Goal: Information Seeking & Learning: Learn about a topic

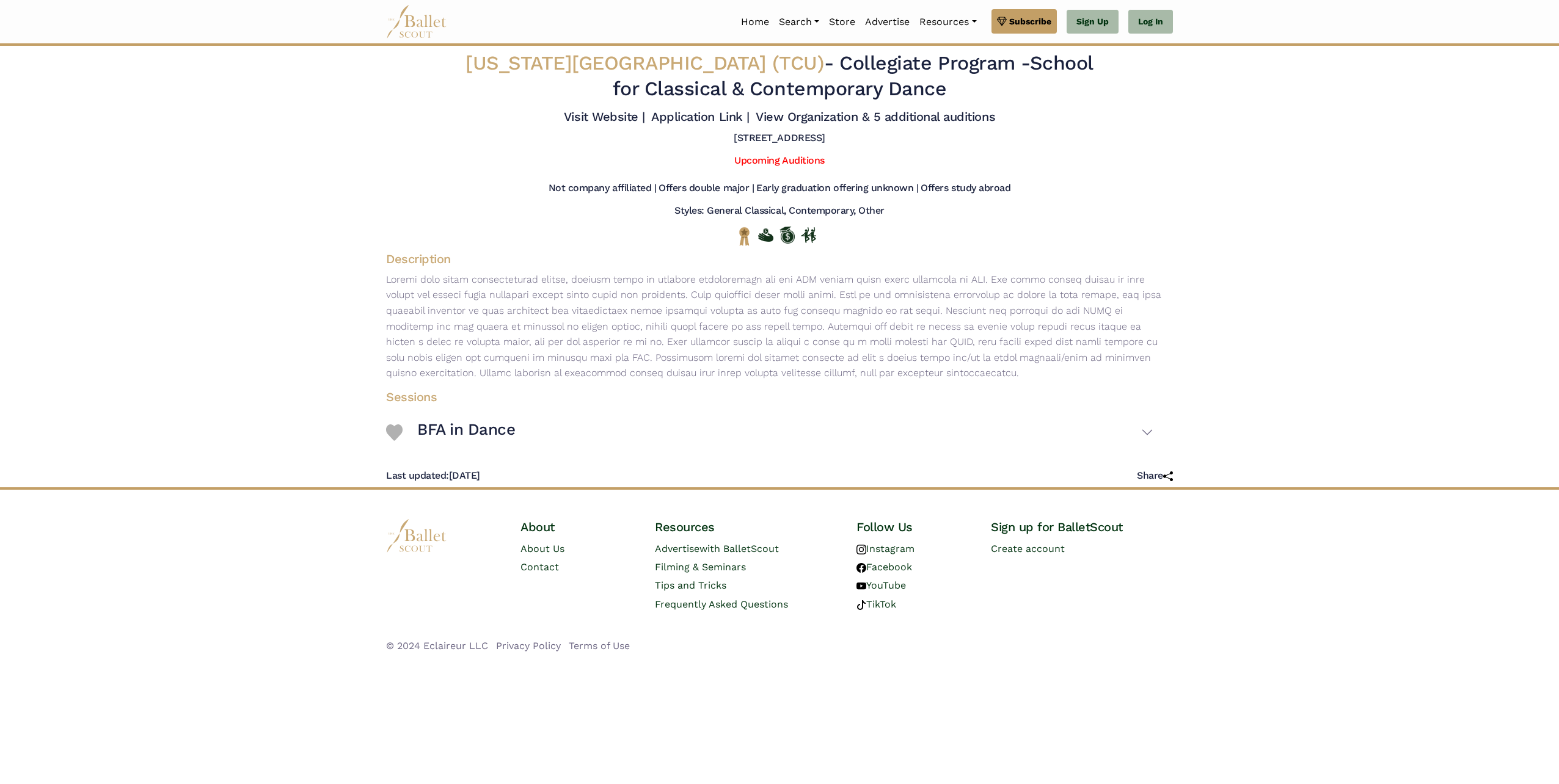
click at [417, 27] on img at bounding box center [417, 21] width 61 height 33
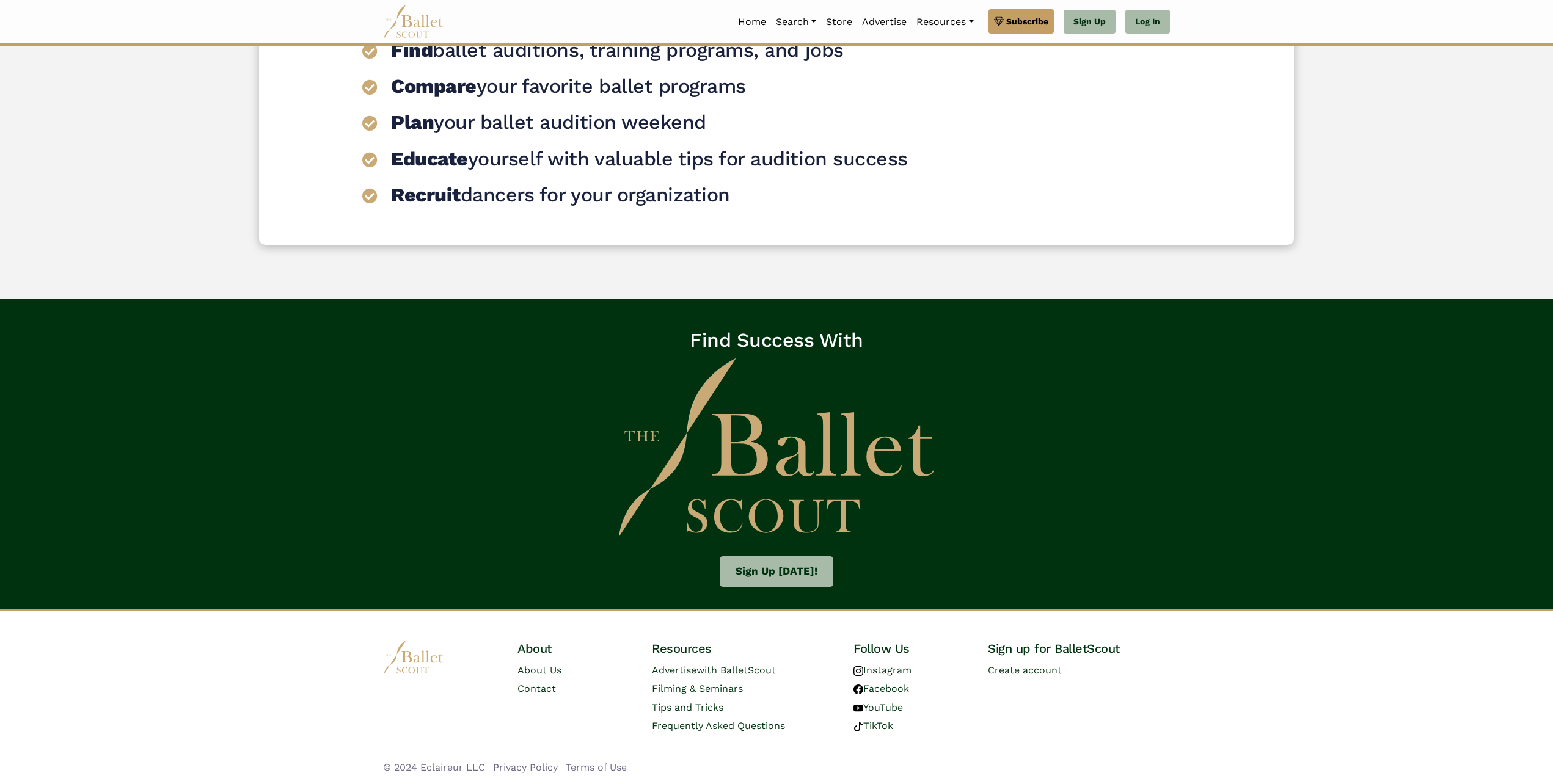
scroll to position [1679, 0]
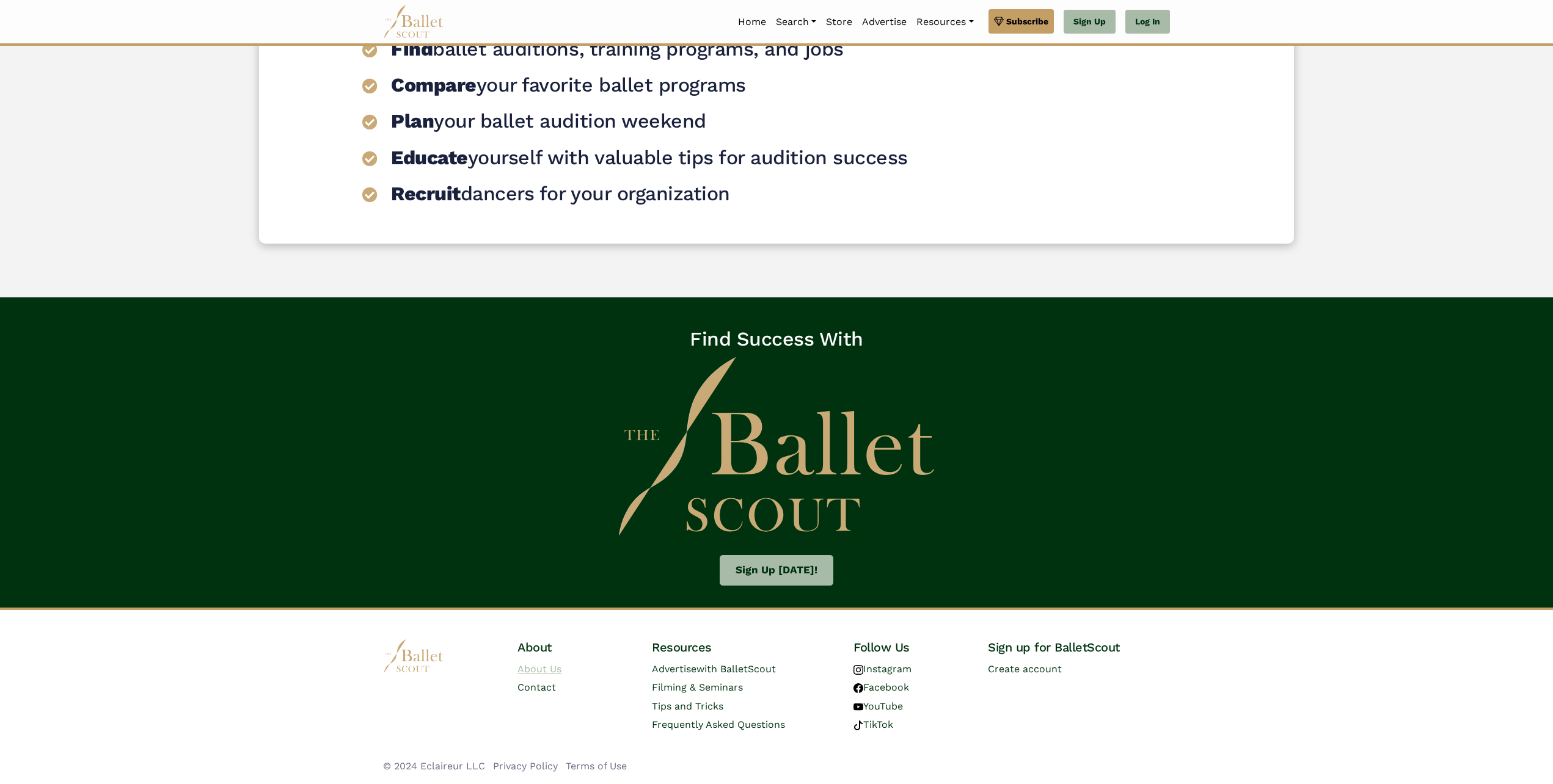
click at [534, 667] on link "About Us" at bounding box center [539, 668] width 44 height 12
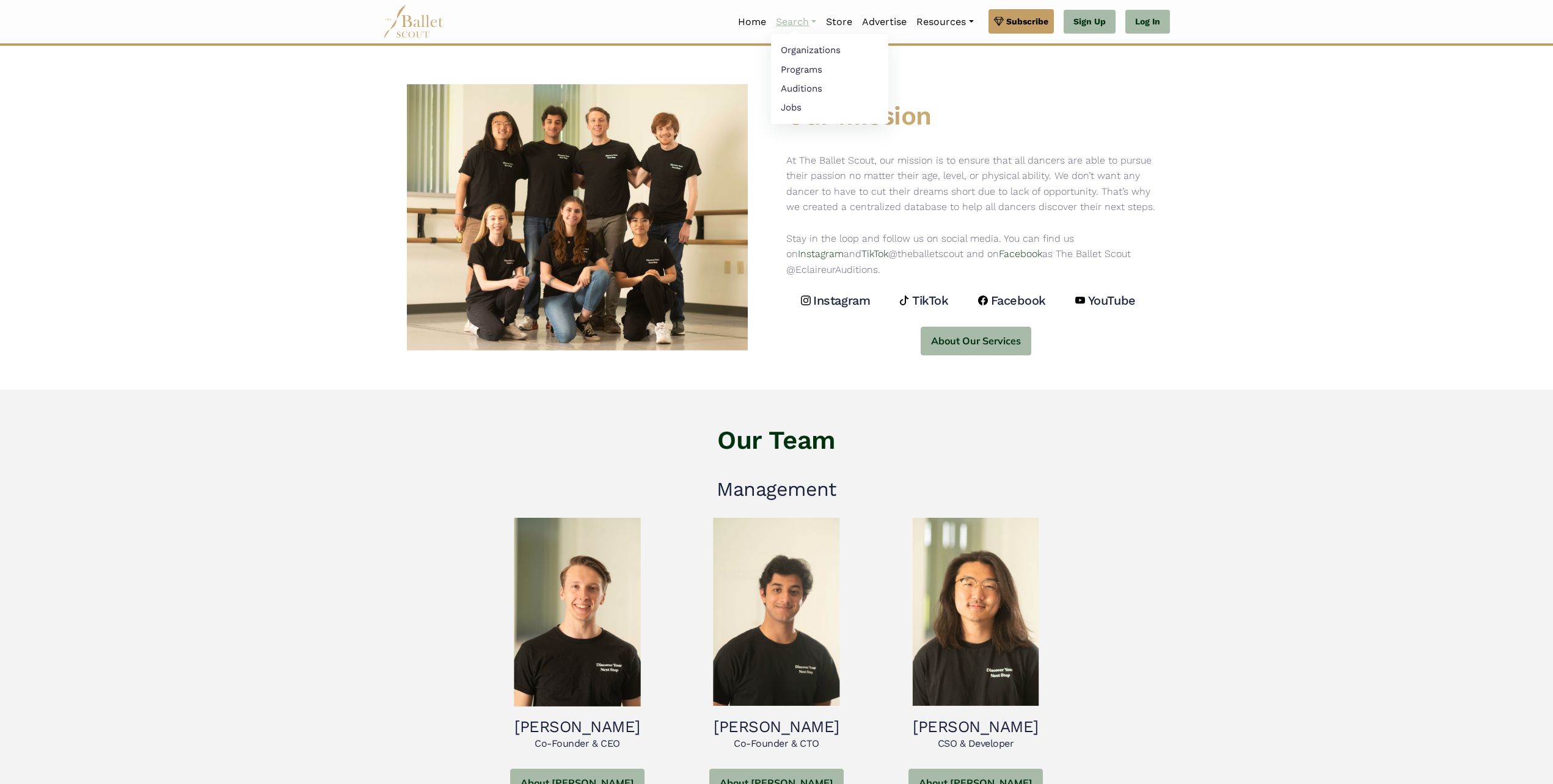
click at [781, 22] on link "Search" at bounding box center [796, 22] width 50 height 26
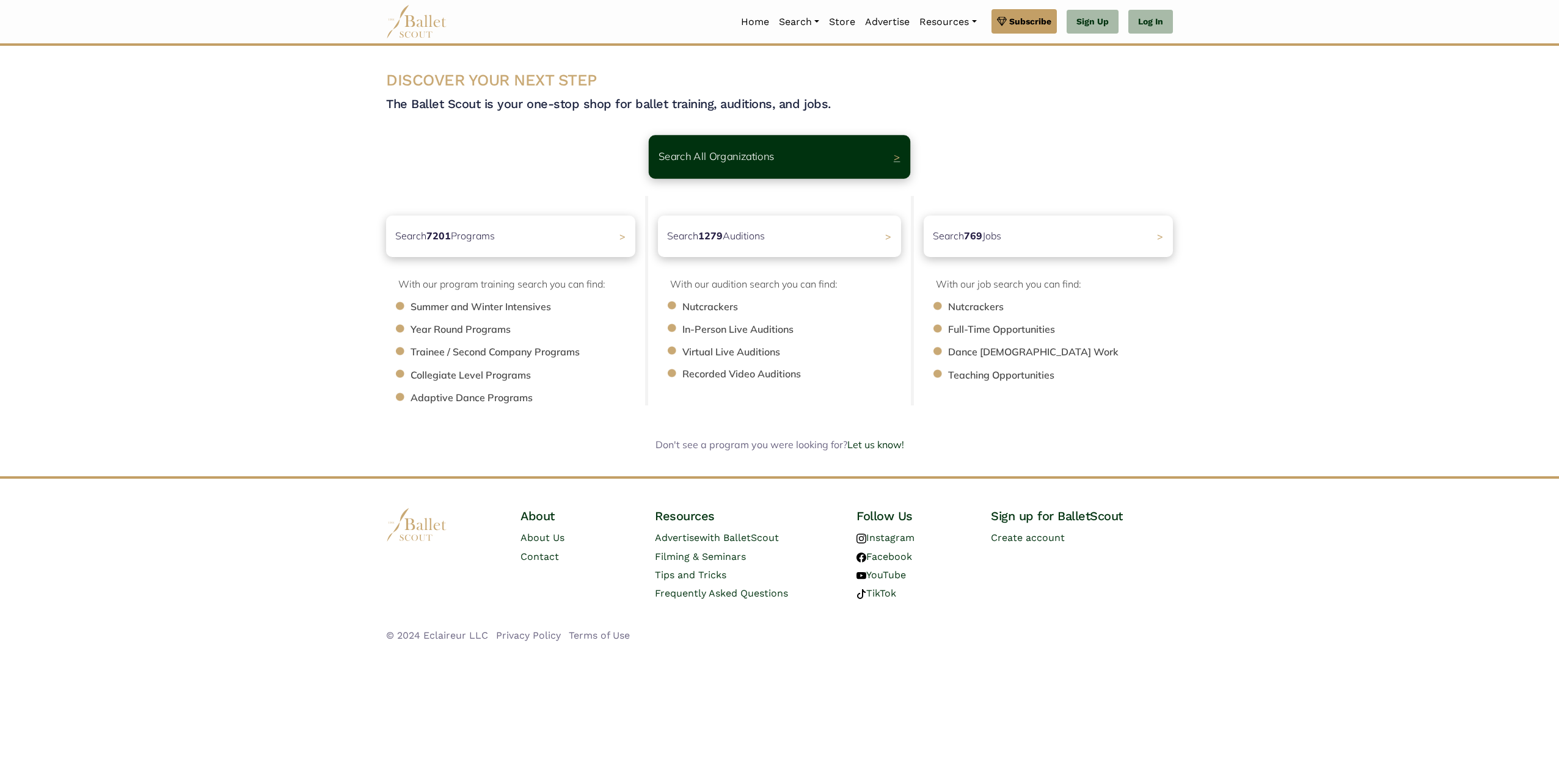
click at [885, 157] on div "Search All Organizations >" at bounding box center [780, 157] width 261 height 44
click at [492, 230] on p "Search 7201 Programs" at bounding box center [441, 236] width 104 height 16
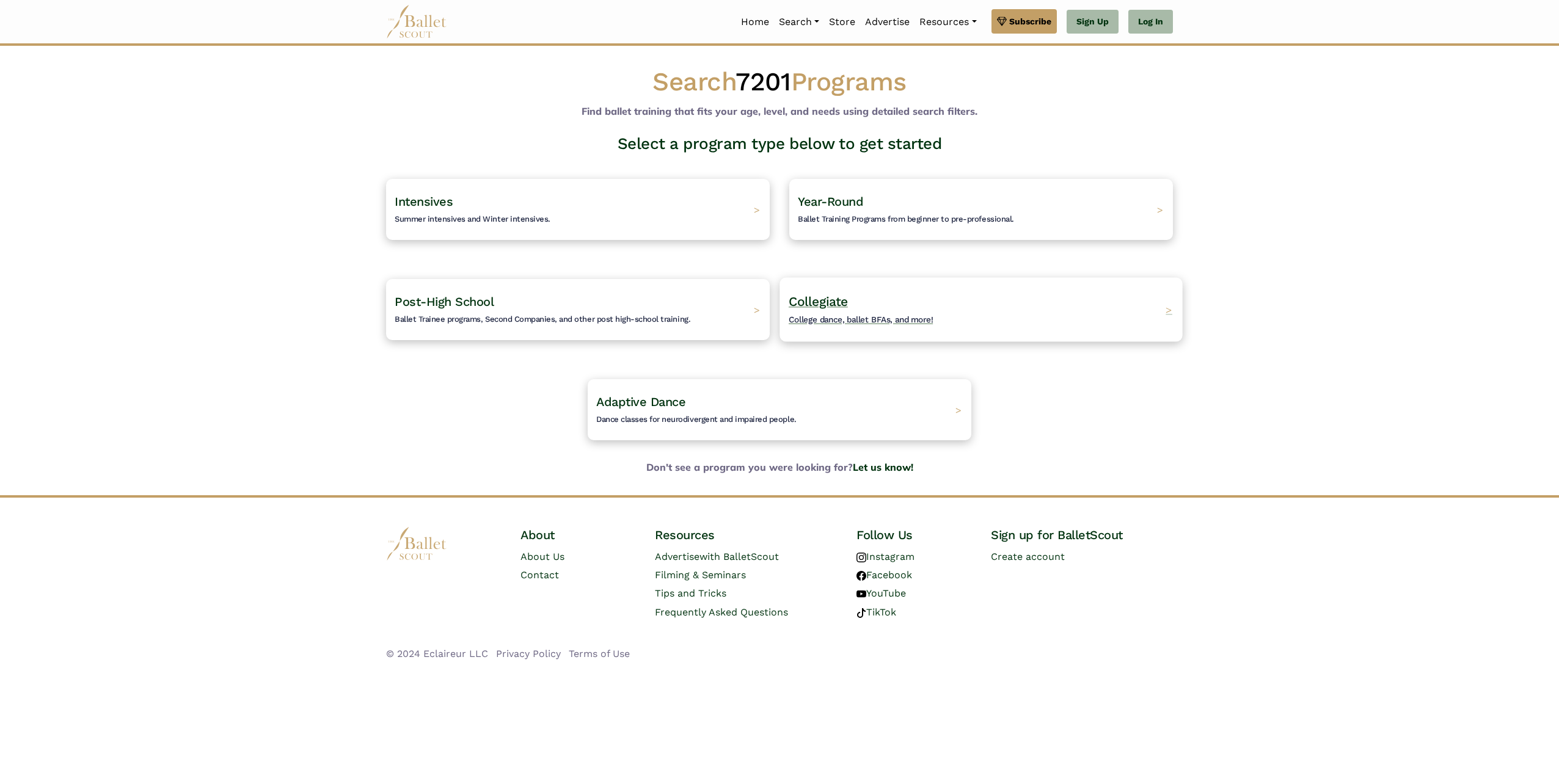
click at [823, 302] on span "Collegiate" at bounding box center [818, 301] width 59 height 15
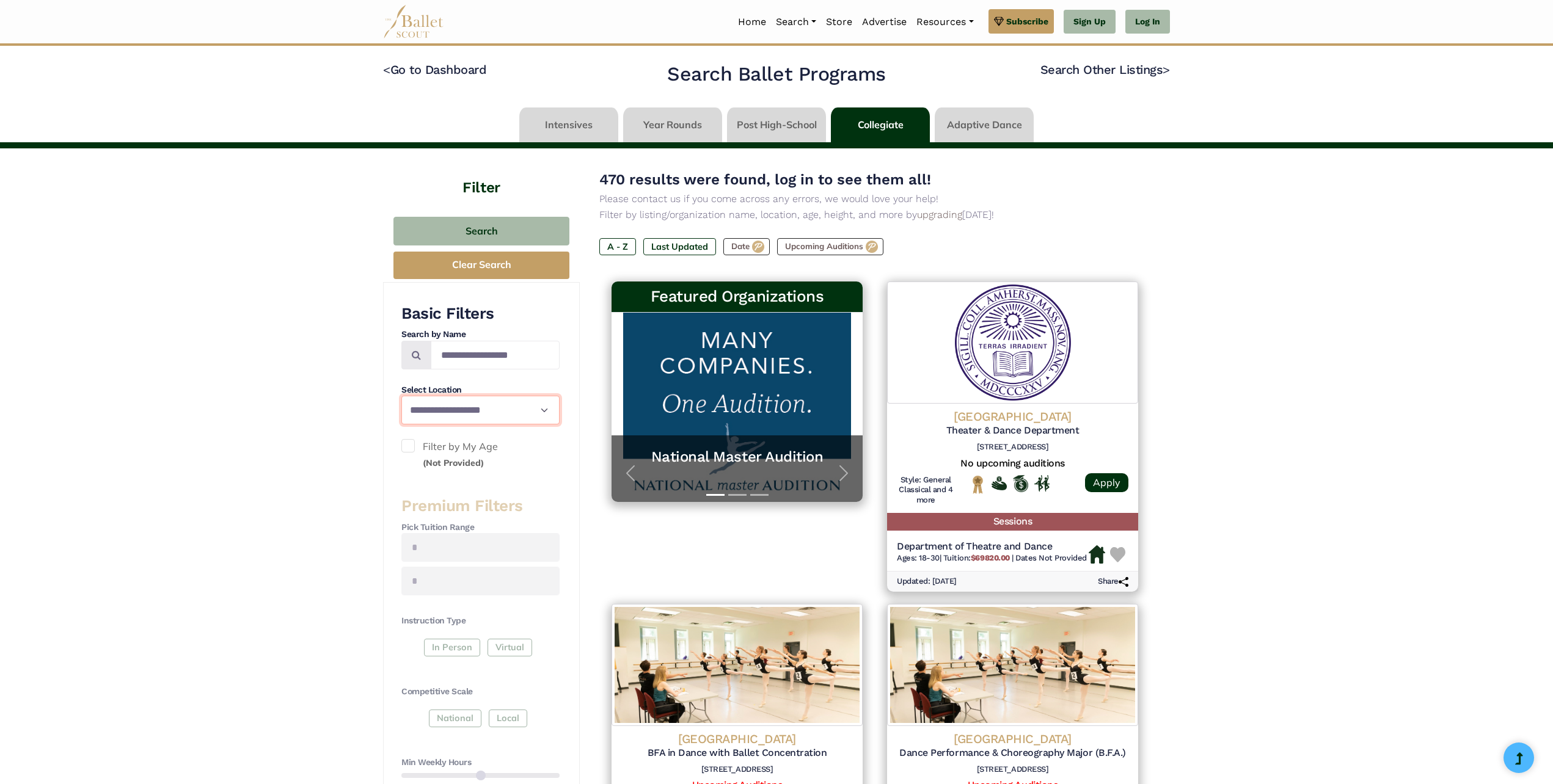
click at [527, 412] on select "**********" at bounding box center [480, 410] width 158 height 29
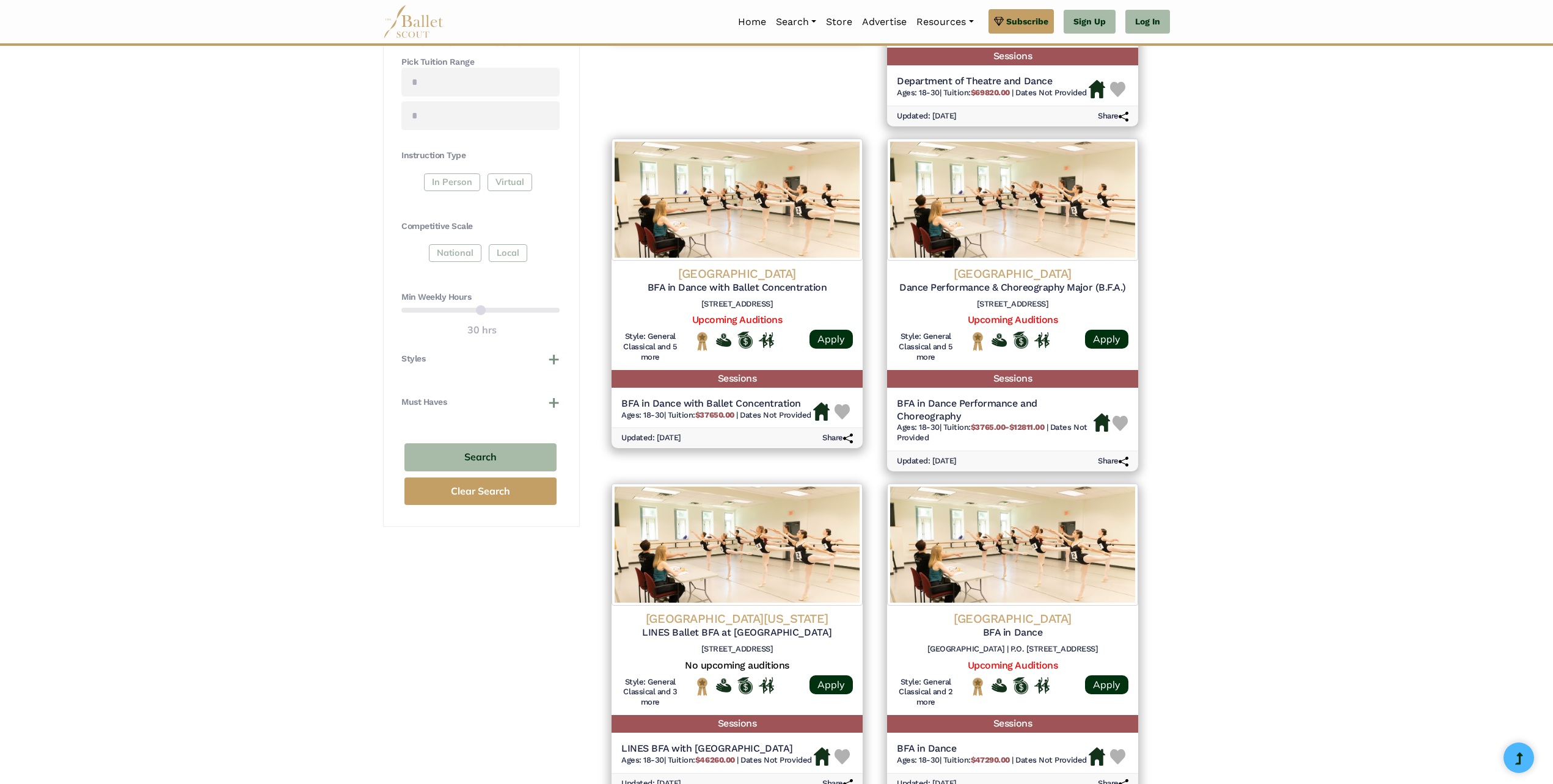
scroll to position [489, 0]
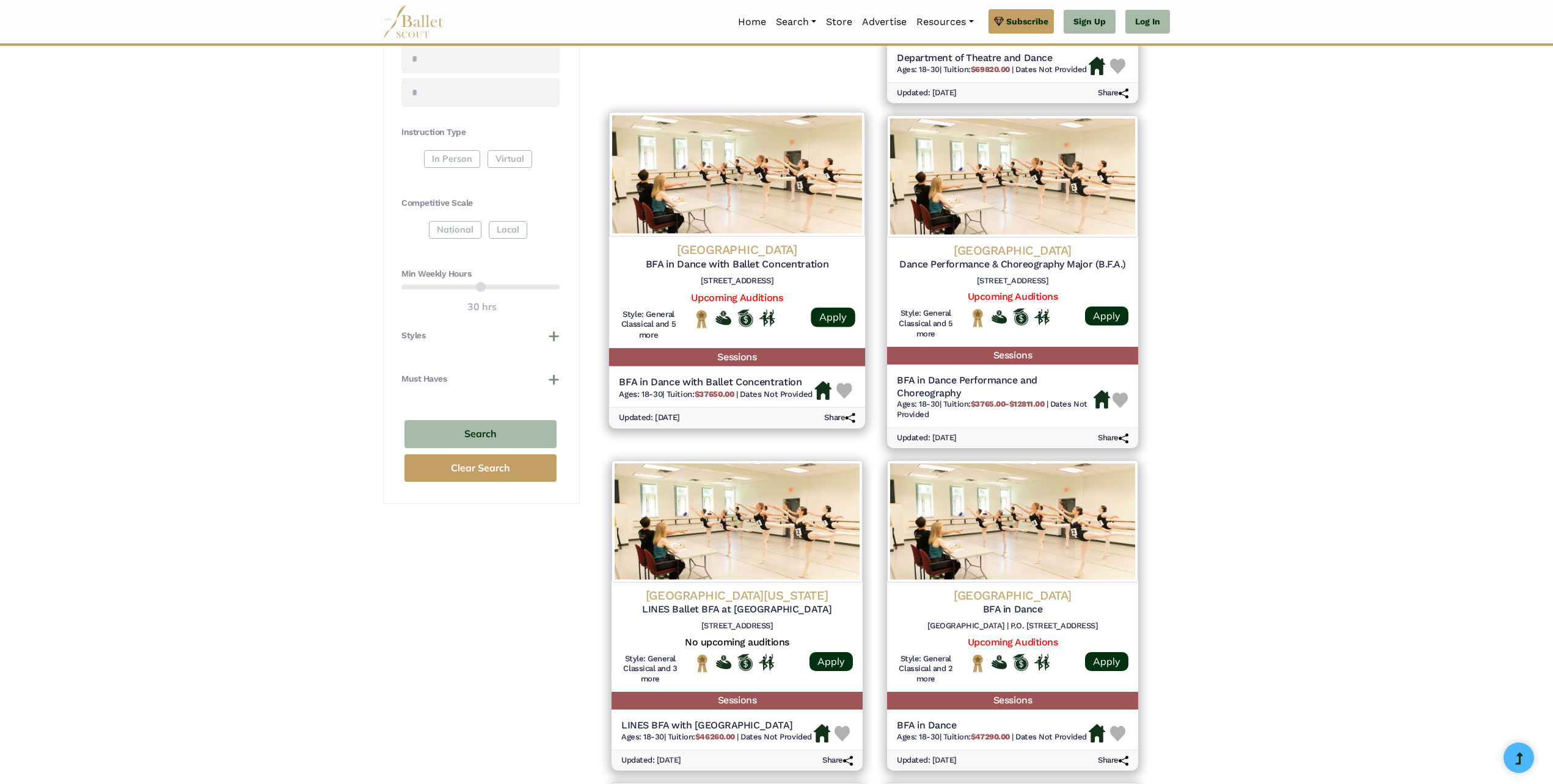
click at [769, 252] on h4 "[GEOGRAPHIC_DATA]" at bounding box center [737, 249] width 236 height 16
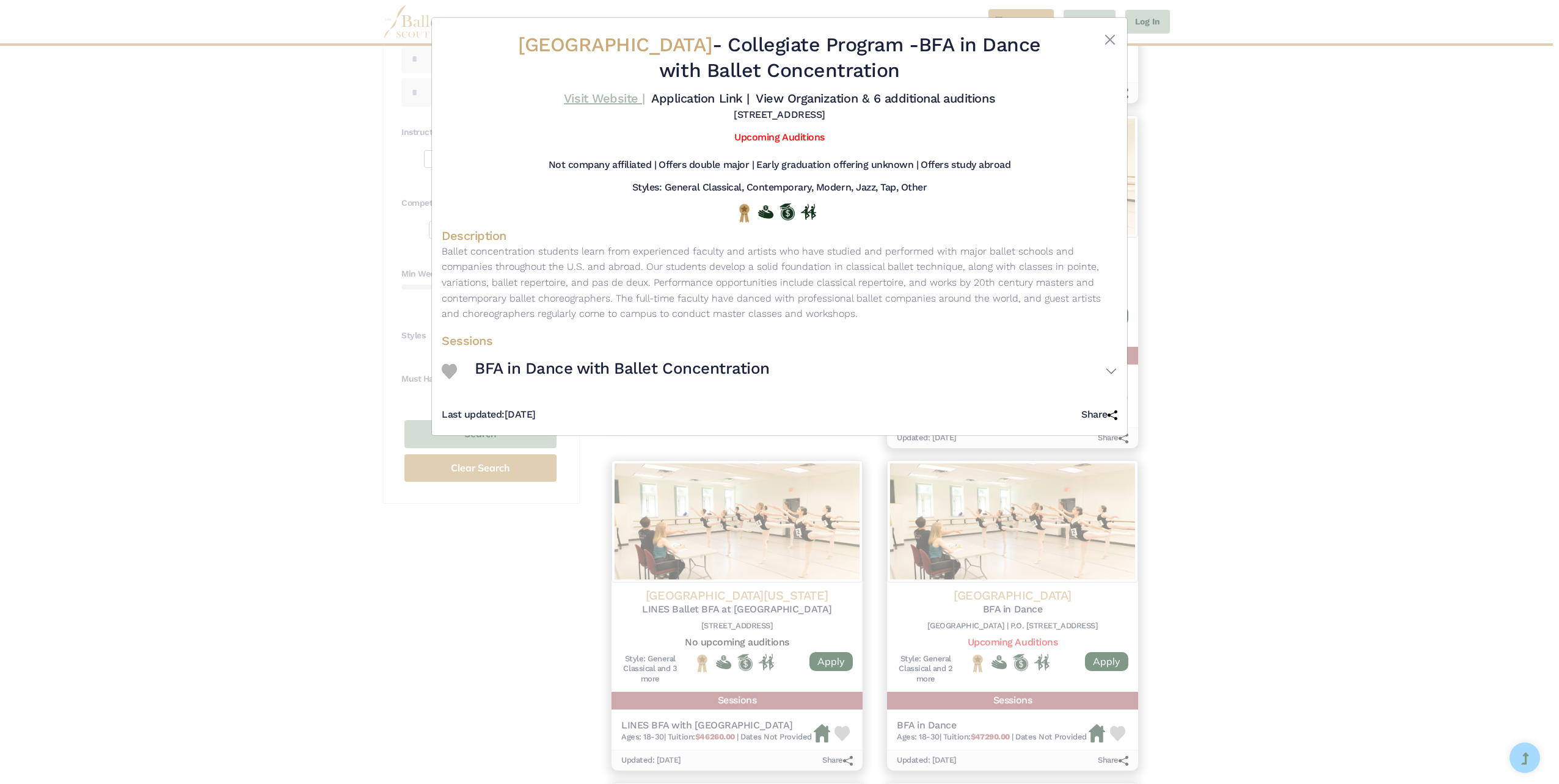
click at [622, 96] on link "Visit Website |" at bounding box center [604, 99] width 81 height 15
click at [1107, 35] on button "Close" at bounding box center [1110, 40] width 15 height 15
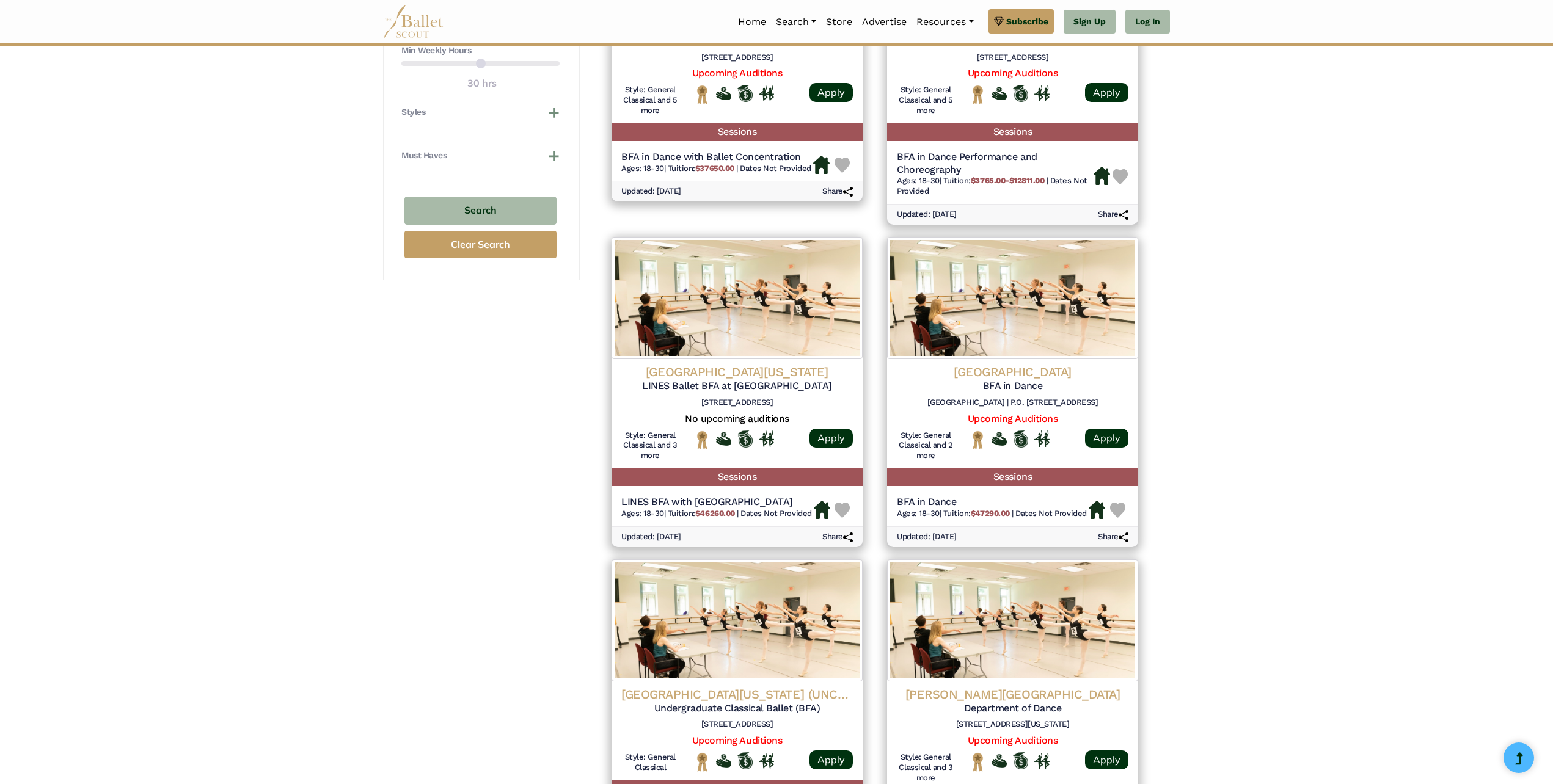
scroll to position [814, 0]
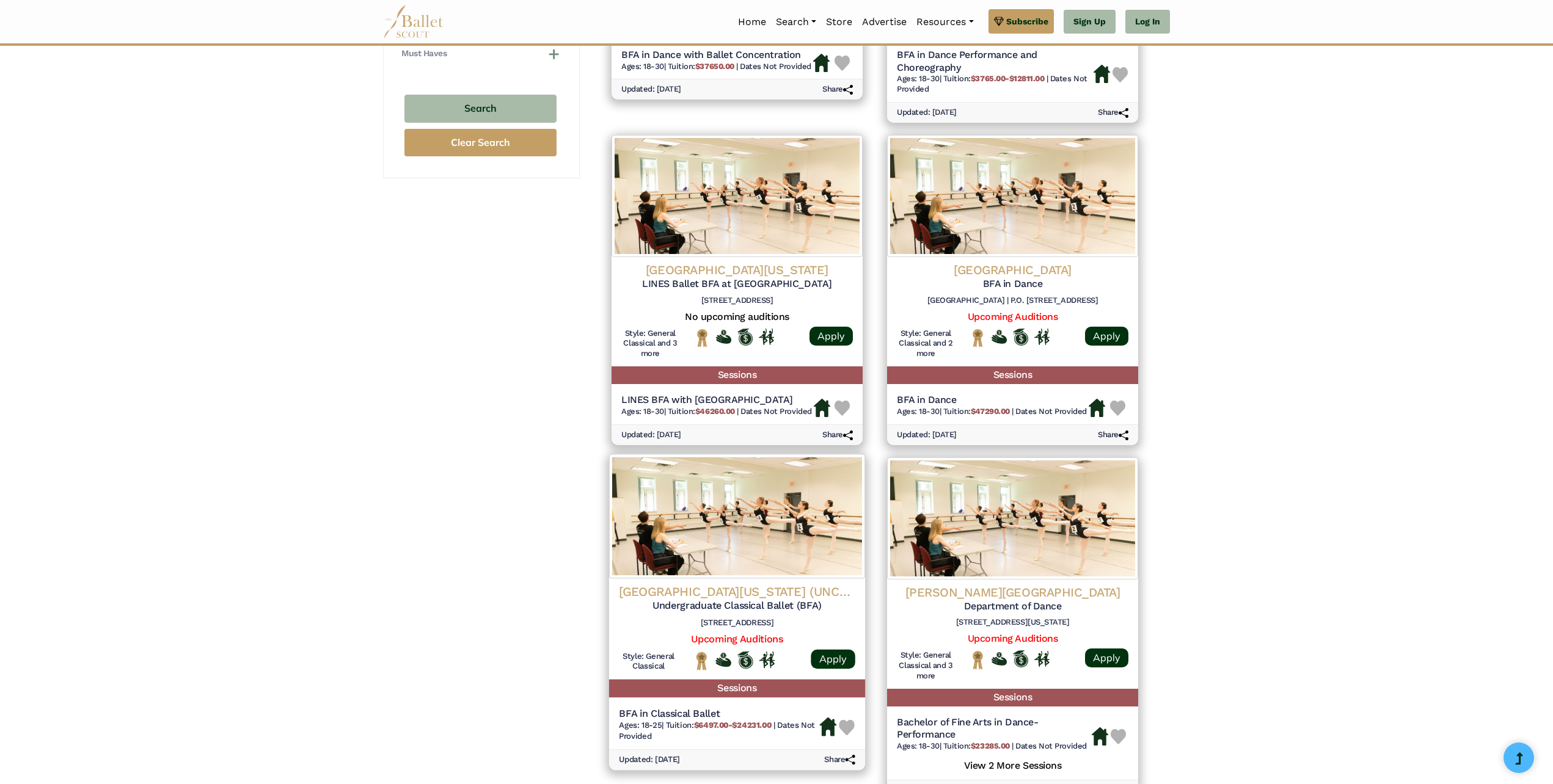
click at [763, 561] on img at bounding box center [737, 516] width 256 height 125
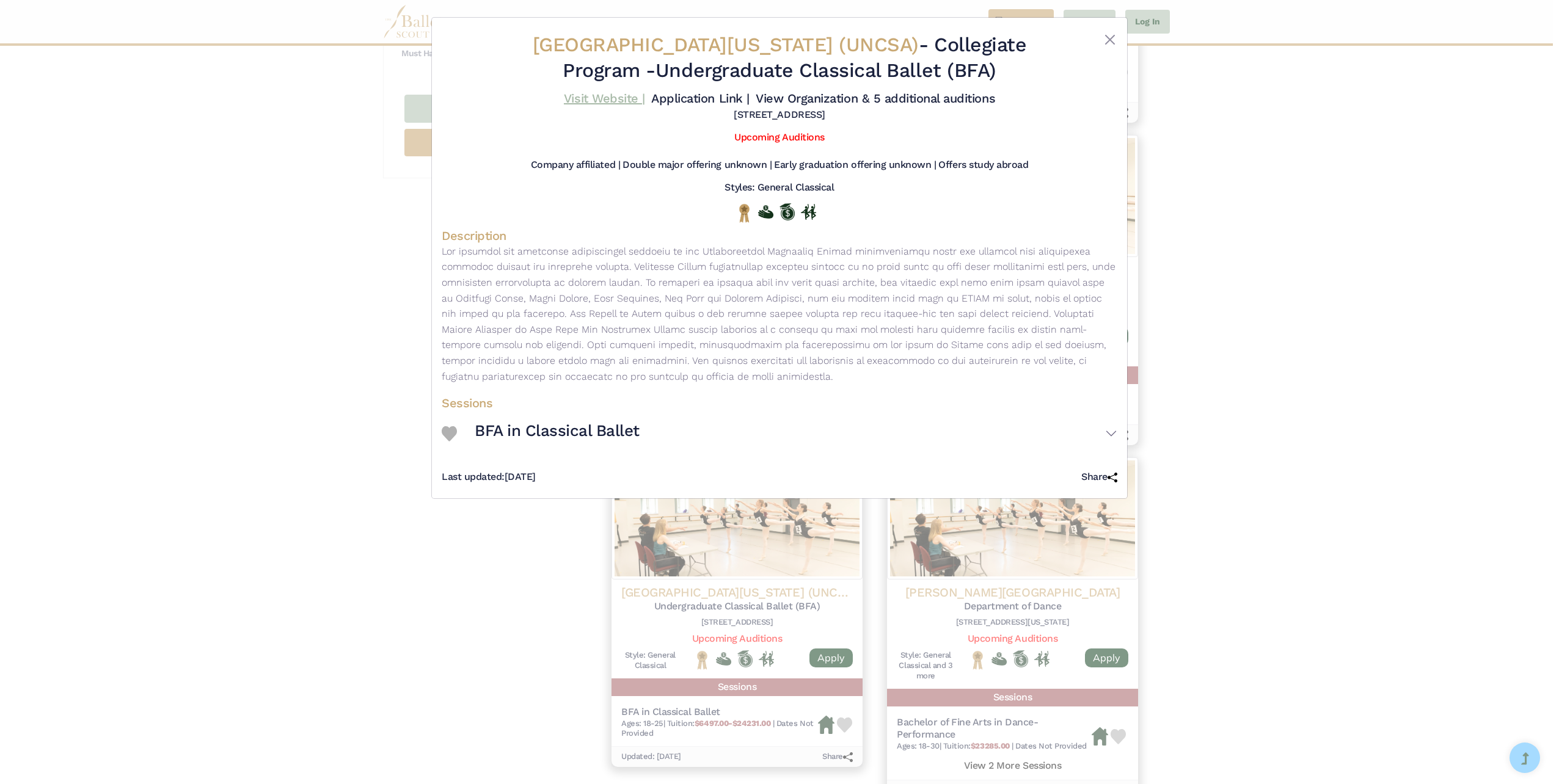
click at [598, 98] on link "Visit Website |" at bounding box center [604, 99] width 81 height 15
click at [1110, 38] on button "Close" at bounding box center [1110, 40] width 15 height 15
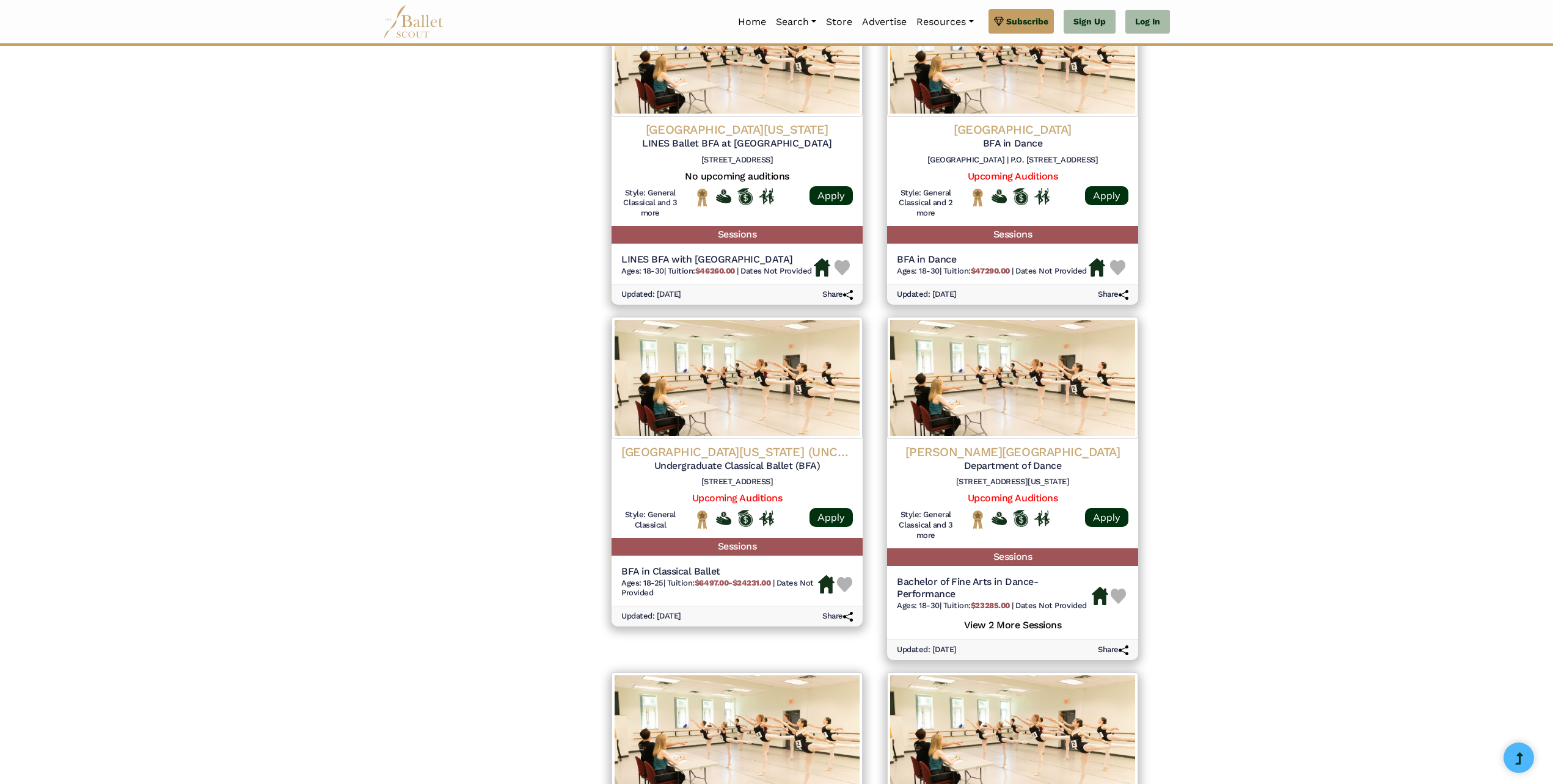
scroll to position [977, 0]
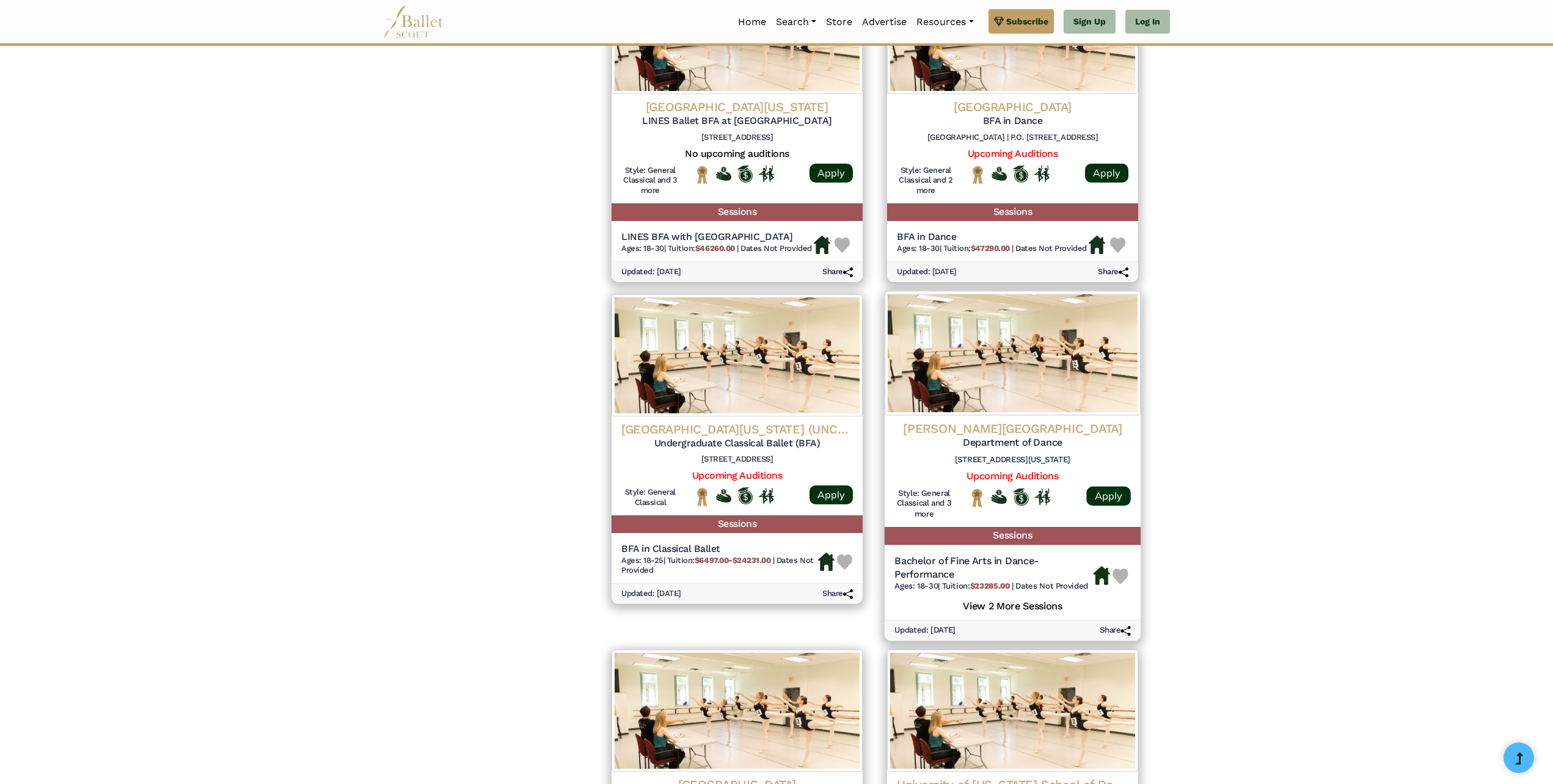
click at [1023, 430] on h4 "[PERSON_NAME][GEOGRAPHIC_DATA]" at bounding box center [1012, 428] width 236 height 16
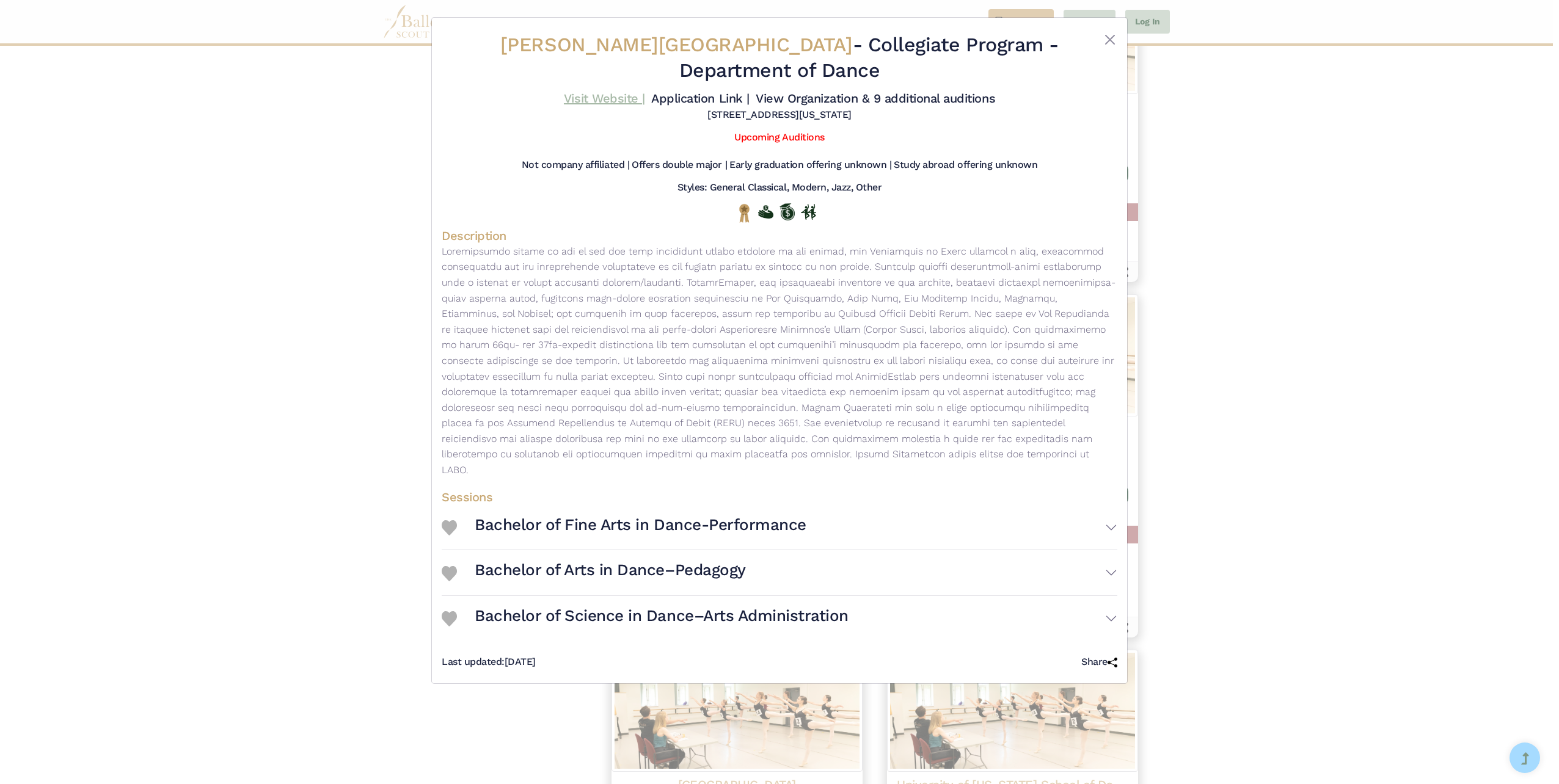
click at [591, 98] on link "Visit Website |" at bounding box center [604, 99] width 81 height 15
click at [1268, 421] on div "[PERSON_NAME][GEOGRAPHIC_DATA] - Collegiate Program - Department of Dance Visit…" at bounding box center [780, 392] width 1559 height 784
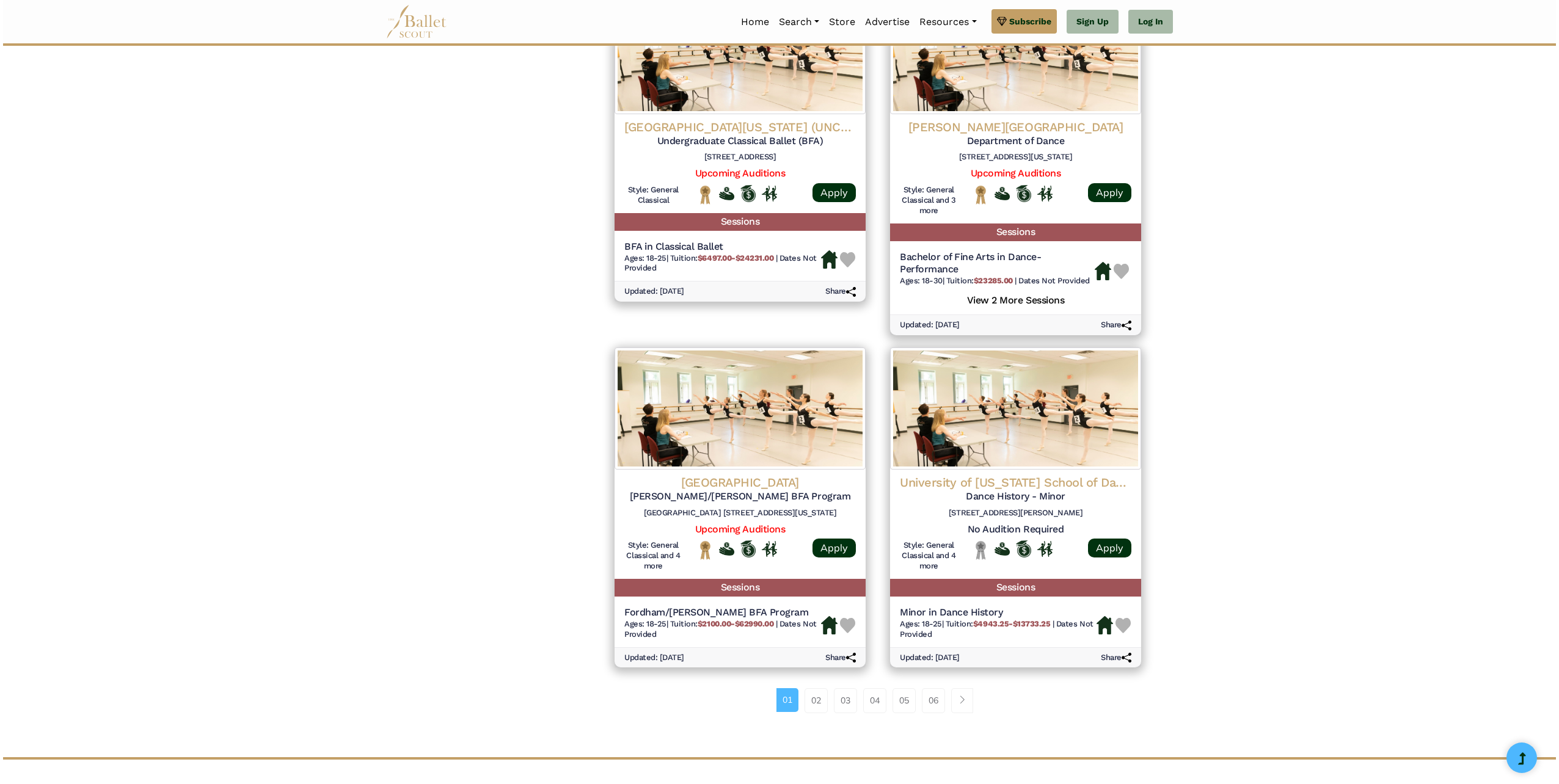
scroll to position [1303, 0]
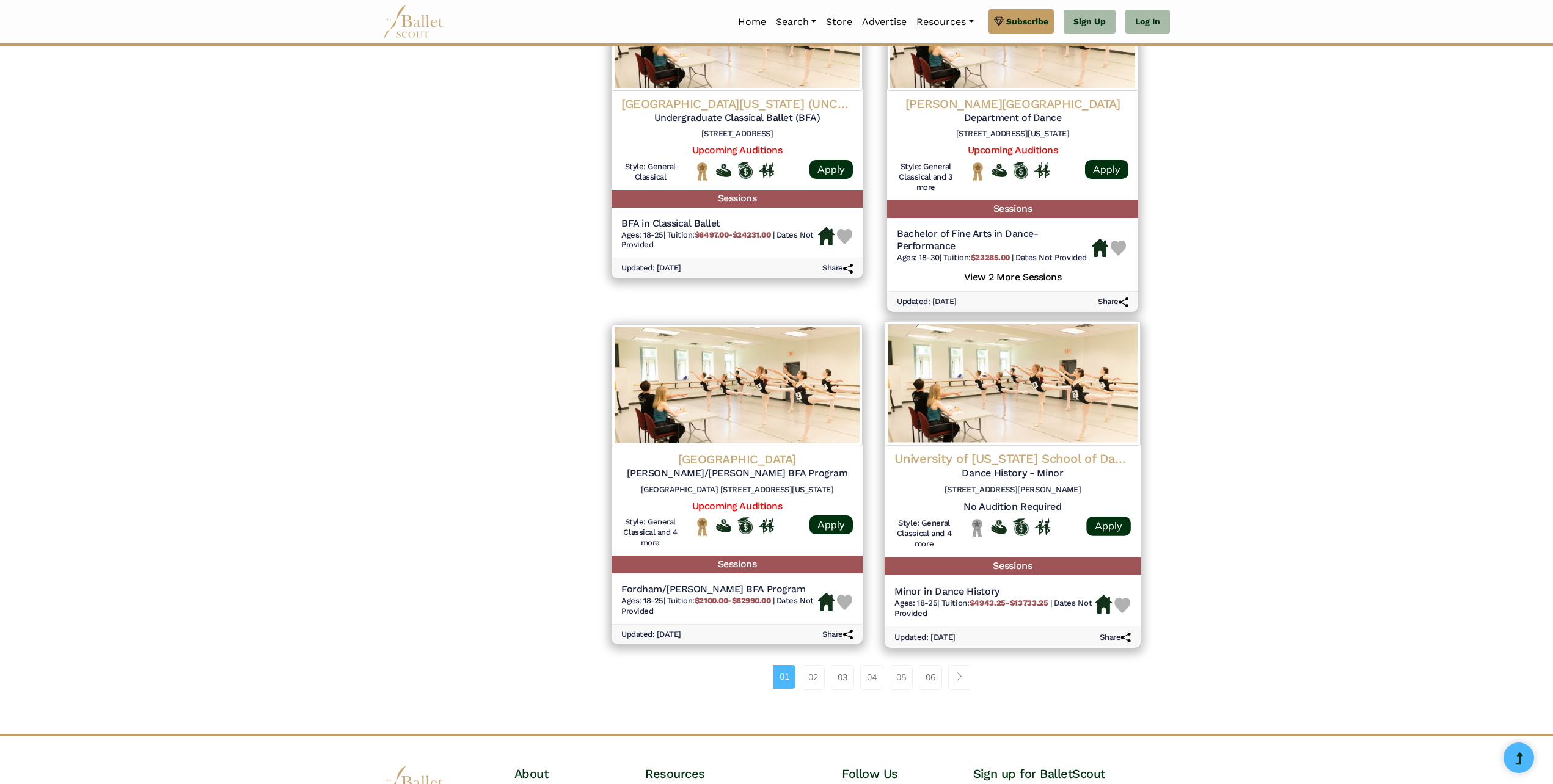
click at [1021, 374] on img at bounding box center [1012, 383] width 256 height 125
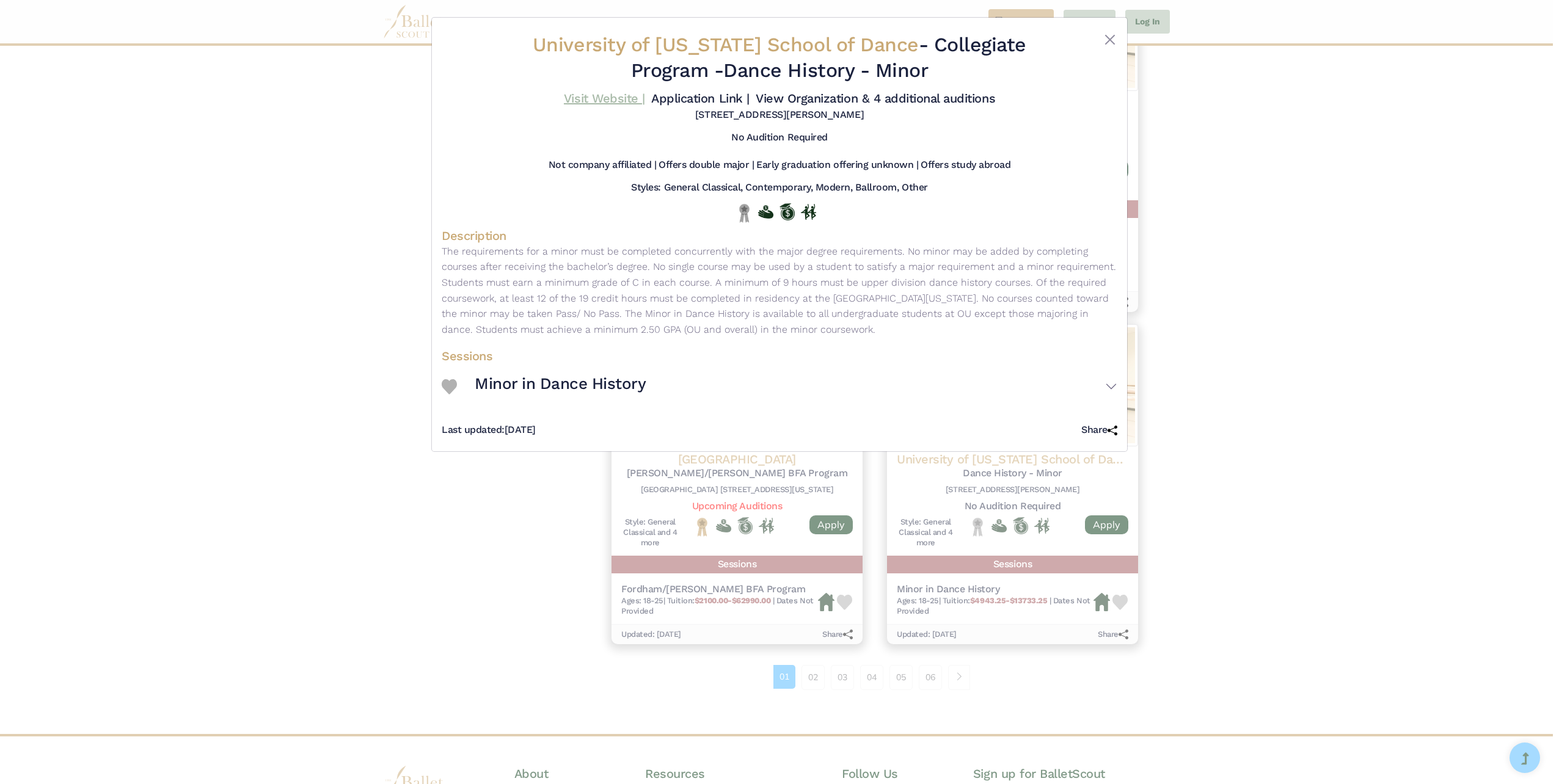
click at [598, 97] on link "Visit Website |" at bounding box center [604, 99] width 81 height 15
